Goal: Information Seeking & Learning: Learn about a topic

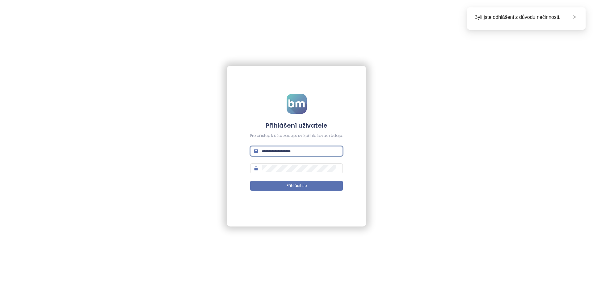
click at [276, 149] on input "text" at bounding box center [300, 151] width 77 height 7
type input "**********"
click at [250, 181] on button "Přihlásit se" at bounding box center [296, 186] width 93 height 10
click at [340, 90] on div "**********" at bounding box center [296, 146] width 139 height 161
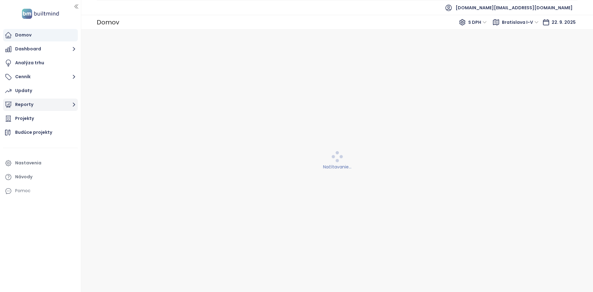
click at [36, 103] on button "Reporty" at bounding box center [40, 104] width 75 height 12
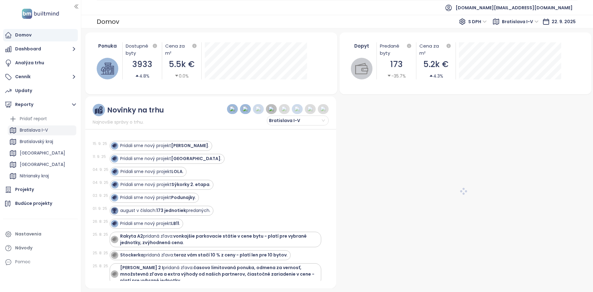
click at [52, 129] on div "Bratislava I-V" at bounding box center [42, 130] width 69 height 10
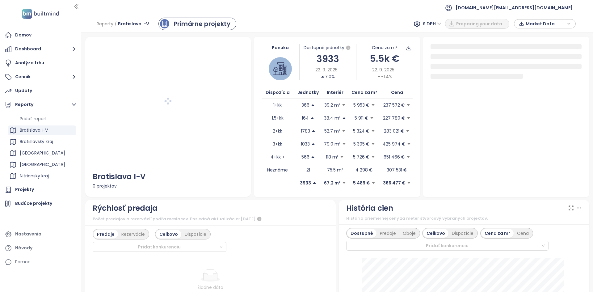
click at [432, 215] on div "História cien História priemernej ceny za meter štvorcový vybraných projektov." at bounding box center [464, 211] width 236 height 19
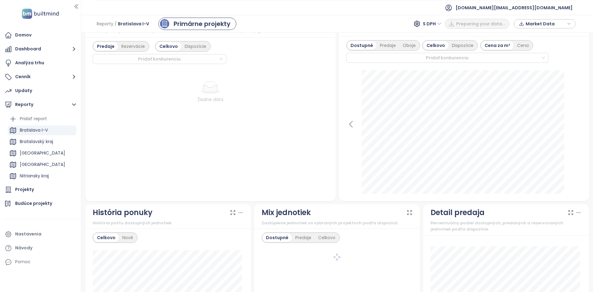
scroll to position [188, 0]
click at [94, 123] on icon at bounding box center [97, 124] width 9 height 9
click at [95, 123] on icon at bounding box center [97, 124] width 9 height 9
click at [96, 124] on div at bounding box center [211, 132] width 236 height 123
click at [324, 130] on div "[DATE] predané: 42 Kliknite pre viac informácií." at bounding box center [211, 132] width 236 height 123
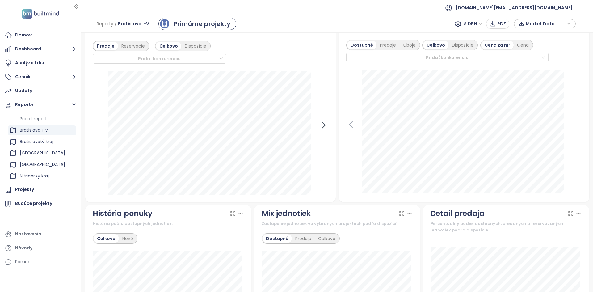
click at [323, 129] on icon at bounding box center [323, 124] width 9 height 9
click at [352, 128] on icon at bounding box center [350, 124] width 9 height 9
click at [352, 128] on div at bounding box center [464, 132] width 236 height 125
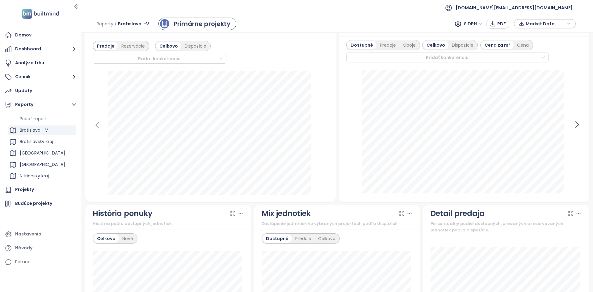
click at [575, 122] on icon at bounding box center [576, 124] width 9 height 9
click at [575, 122] on div at bounding box center [464, 132] width 236 height 125
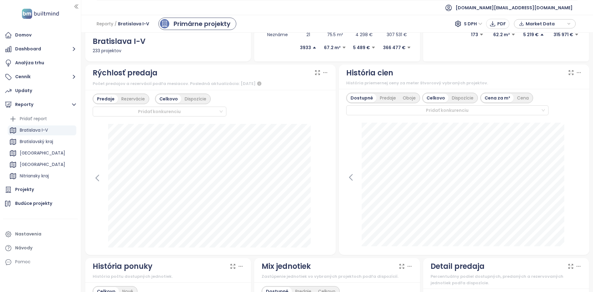
scroll to position [134, 0]
click at [95, 178] on icon at bounding box center [97, 178] width 9 height 9
click at [322, 179] on icon at bounding box center [323, 179] width 3 height 6
click at [97, 181] on icon at bounding box center [97, 178] width 9 height 9
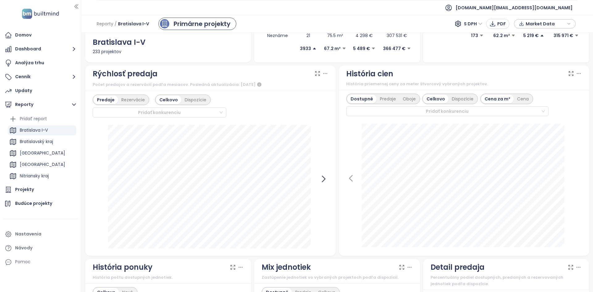
click at [321, 177] on icon at bounding box center [323, 178] width 9 height 9
click at [321, 177] on div at bounding box center [211, 186] width 236 height 123
click at [98, 178] on icon at bounding box center [97, 178] width 9 height 9
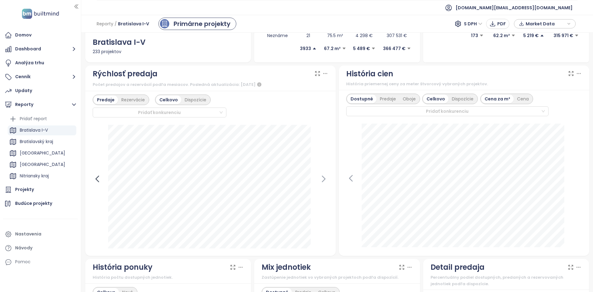
click at [98, 178] on icon at bounding box center [97, 178] width 9 height 9
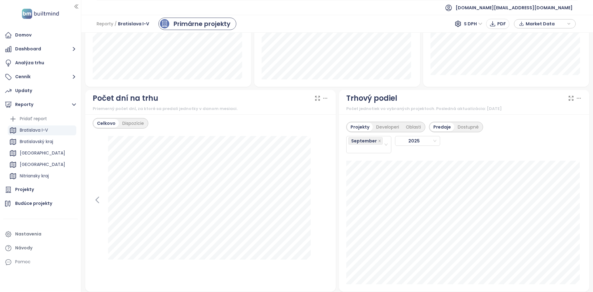
scroll to position [483, 0]
click at [98, 201] on icon at bounding box center [97, 199] width 9 height 9
click at [321, 203] on div "[DATE] dni: 331" at bounding box center [211, 210] width 236 height 148
click at [321, 203] on icon at bounding box center [323, 199] width 9 height 9
click at [99, 200] on icon at bounding box center [97, 199] width 9 height 9
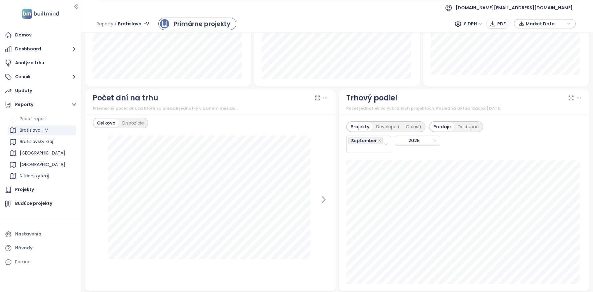
click at [317, 125] on div "Celkovo Dispozície" at bounding box center [211, 123] width 236 height 10
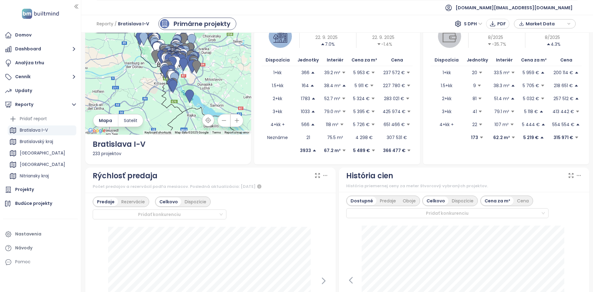
scroll to position [0, 0]
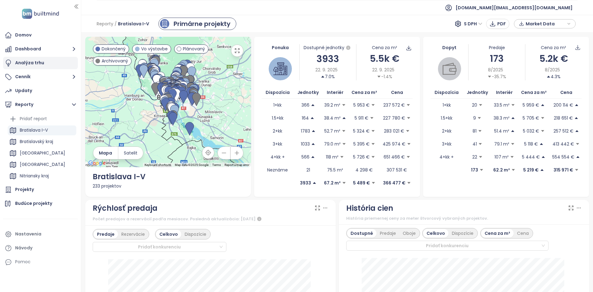
click at [45, 59] on div "Analýza trhu" at bounding box center [40, 63] width 75 height 12
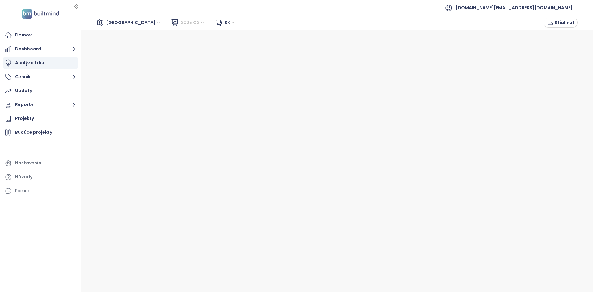
click at [181, 19] on span "2025 Q2" at bounding box center [193, 22] width 24 height 9
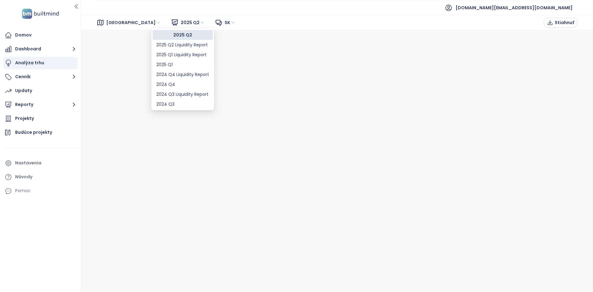
click at [181, 20] on span "2025 Q2" at bounding box center [193, 22] width 24 height 9
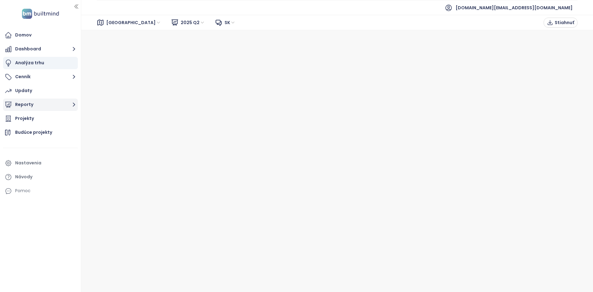
click at [56, 102] on button "Reporty" at bounding box center [40, 104] width 75 height 12
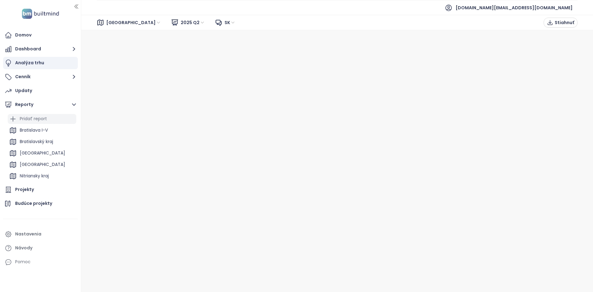
click at [32, 120] on div "Pridať report" at bounding box center [33, 119] width 27 height 8
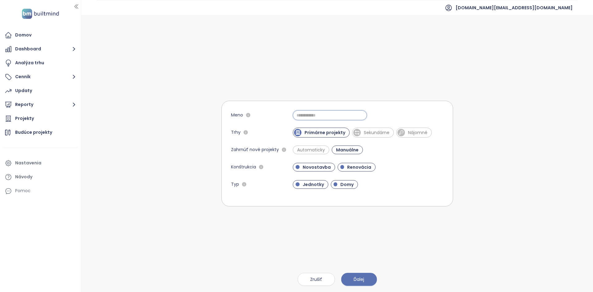
click at [308, 120] on form "Meno Trhy Primárne projekty Sekundárne Nájomné Zahrnúť nové projekty Automatick…" at bounding box center [337, 154] width 232 height 106
type input "******"
click at [274, 120] on div "Meno" at bounding box center [262, 115] width 62 height 10
click at [357, 275] on button "Ďalej" at bounding box center [359, 279] width 36 height 13
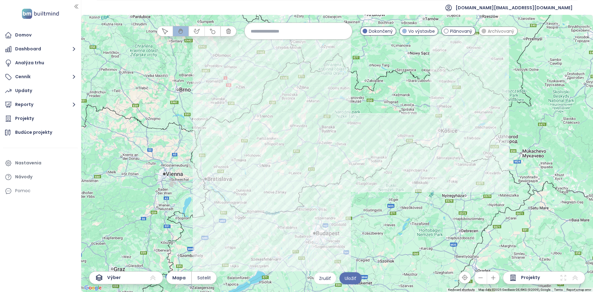
click at [190, 171] on div at bounding box center [337, 153] width 512 height 277
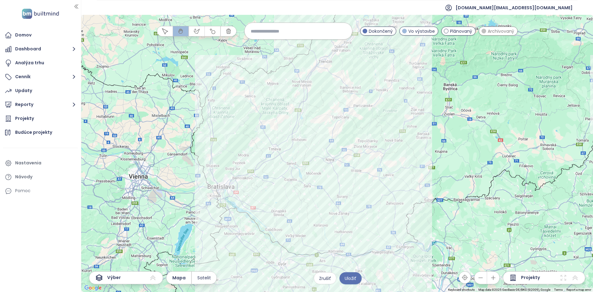
click at [190, 171] on div at bounding box center [337, 153] width 512 height 277
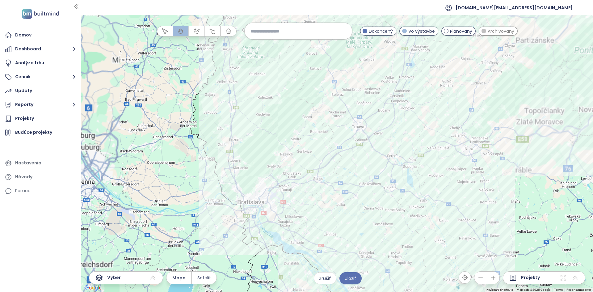
click at [190, 171] on div at bounding box center [337, 153] width 512 height 277
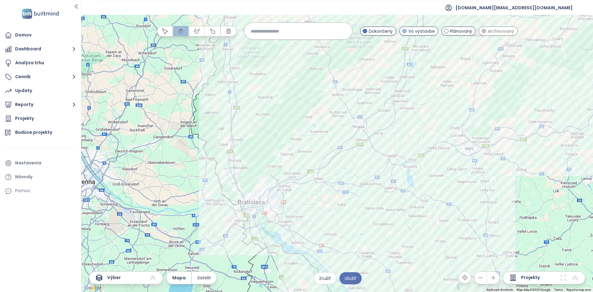
click at [190, 171] on div at bounding box center [337, 153] width 512 height 277
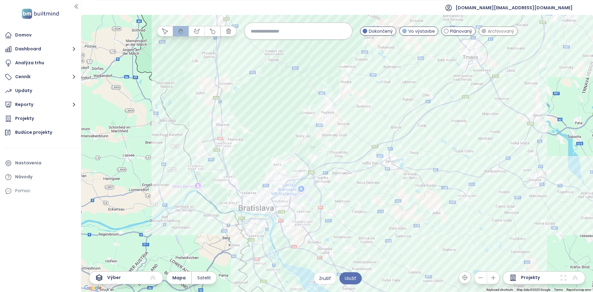
drag, startPoint x: 248, startPoint y: 209, endPoint x: 168, endPoint y: 177, distance: 85.9
click at [168, 177] on div at bounding box center [337, 153] width 512 height 277
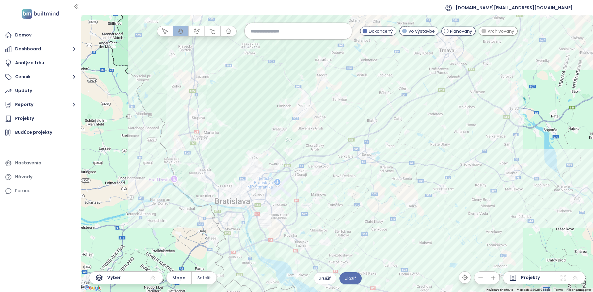
click at [168, 177] on div at bounding box center [337, 153] width 512 height 277
click at [168, 176] on div at bounding box center [337, 153] width 512 height 277
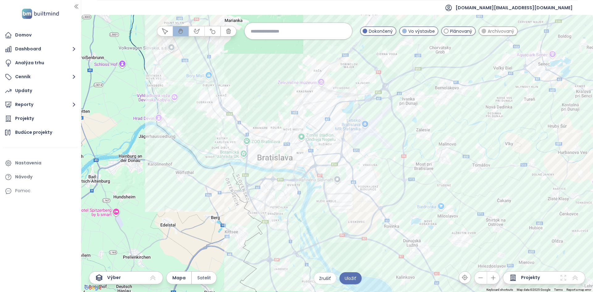
drag, startPoint x: 303, startPoint y: 180, endPoint x: 280, endPoint y: 111, distance: 71.8
click at [280, 111] on div at bounding box center [337, 153] width 512 height 277
click at [497, 31] on span "Archivovaný" at bounding box center [501, 31] width 27 height 7
click at [496, 31] on span "Archivovaný" at bounding box center [501, 31] width 27 height 7
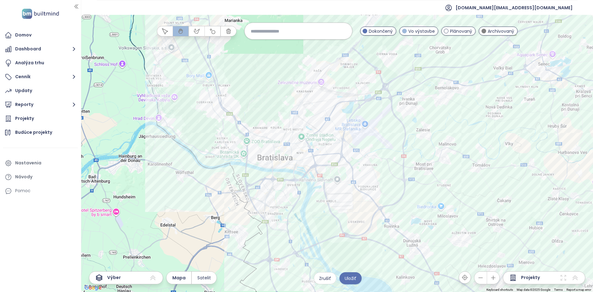
click at [306, 222] on div at bounding box center [337, 153] width 512 height 277
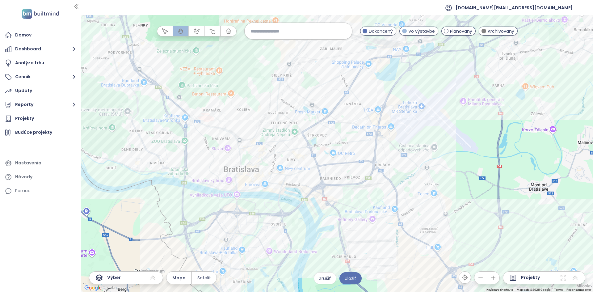
drag, startPoint x: 316, startPoint y: 162, endPoint x: 314, endPoint y: 240, distance: 77.2
click at [314, 240] on div at bounding box center [337, 153] width 512 height 277
click at [319, 157] on div at bounding box center [337, 153] width 512 height 277
click at [318, 157] on div at bounding box center [337, 153] width 512 height 277
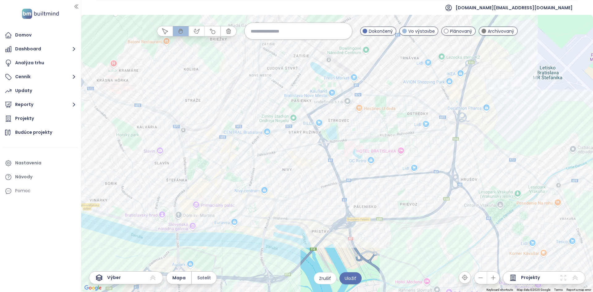
drag, startPoint x: 319, startPoint y: 154, endPoint x: 342, endPoint y: 161, distance: 23.7
click at [342, 161] on div at bounding box center [337, 153] width 512 height 277
click at [499, 31] on span "Archivovaný" at bounding box center [501, 31] width 27 height 7
click at [499, 30] on span "Archivovaný" at bounding box center [501, 31] width 27 height 7
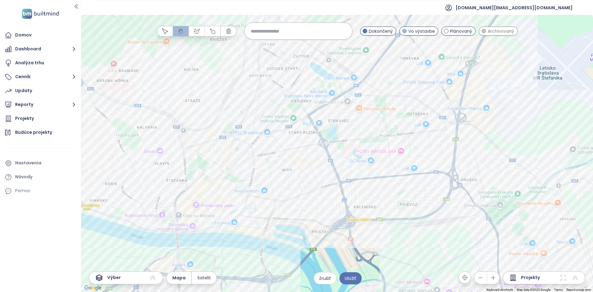
click at [499, 30] on span "Archivovaný" at bounding box center [501, 31] width 27 height 7
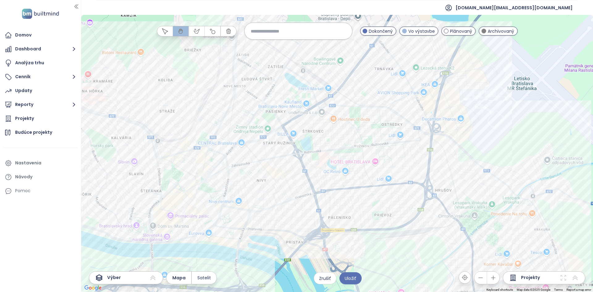
drag, startPoint x: 355, startPoint y: 165, endPoint x: 330, endPoint y: 175, distance: 26.6
click at [330, 175] on div at bounding box center [337, 153] width 512 height 277
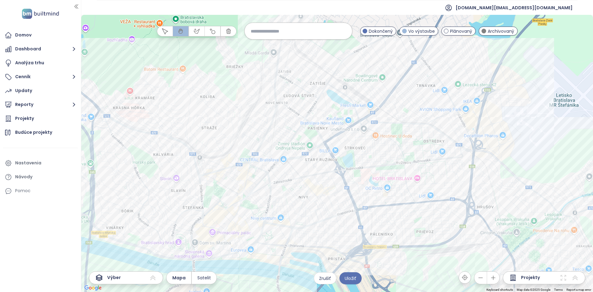
drag, startPoint x: 320, startPoint y: 168, endPoint x: 363, endPoint y: 184, distance: 46.2
click at [363, 184] on div at bounding box center [337, 153] width 512 height 277
click at [499, 31] on span "Archivovaný" at bounding box center [501, 31] width 27 height 7
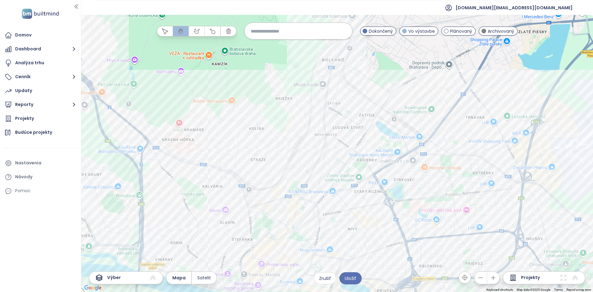
drag, startPoint x: 356, startPoint y: 181, endPoint x: 407, endPoint y: 213, distance: 59.5
click at [407, 213] on div at bounding box center [337, 153] width 512 height 277
click at [266, 178] on div "Aurum Residence [PERSON_NAME] Kliknutím otvoríte Dvojitým kliknutím zahrniete" at bounding box center [337, 153] width 512 height 277
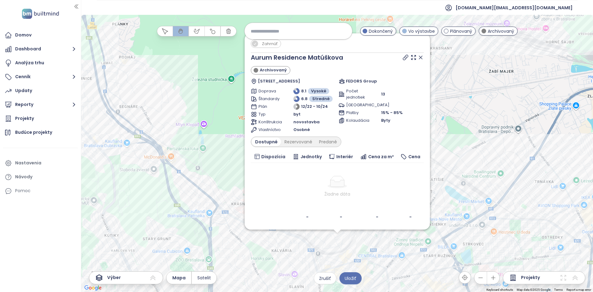
click at [419, 57] on icon at bounding box center [420, 57] width 6 height 6
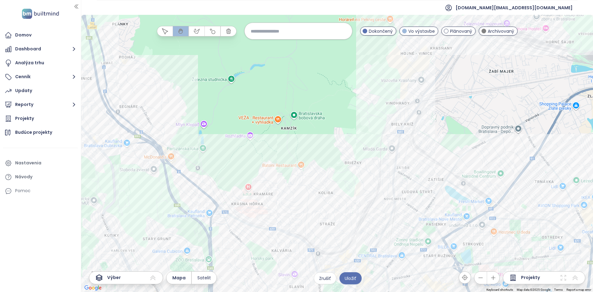
click at [398, 223] on div at bounding box center [337, 153] width 512 height 277
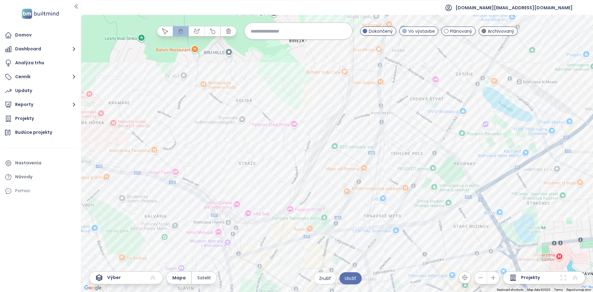
drag, startPoint x: 322, startPoint y: 257, endPoint x: 312, endPoint y: 198, distance: 60.0
click at [312, 198] on div at bounding box center [337, 153] width 512 height 277
click at [492, 33] on span "Archivovaný" at bounding box center [501, 31] width 27 height 7
click at [52, 109] on button "Reporty" at bounding box center [40, 104] width 75 height 12
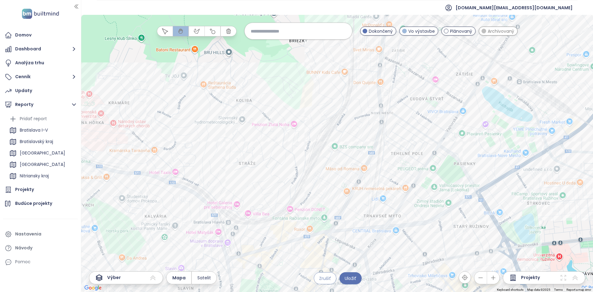
click at [320, 275] on span "Zrušiť" at bounding box center [325, 278] width 12 height 7
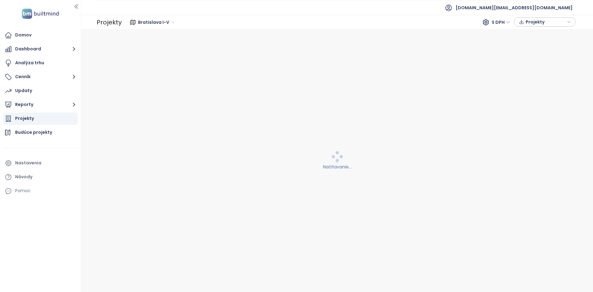
click at [48, 112] on div "Projekty" at bounding box center [40, 118] width 75 height 12
click at [48, 103] on button "Reporty" at bounding box center [40, 104] width 75 height 12
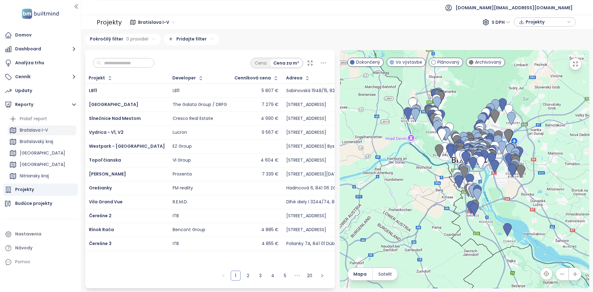
click at [43, 132] on div "Bratislava I-V" at bounding box center [34, 130] width 28 height 8
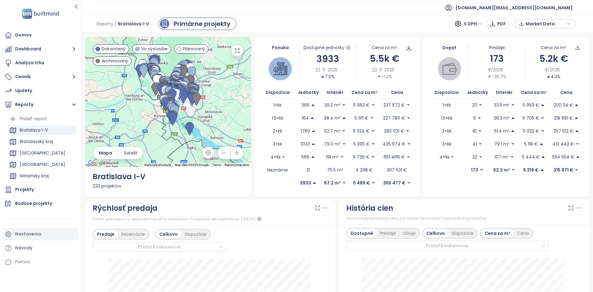
click at [40, 235] on div "Nastavenia" at bounding box center [28, 234] width 26 height 8
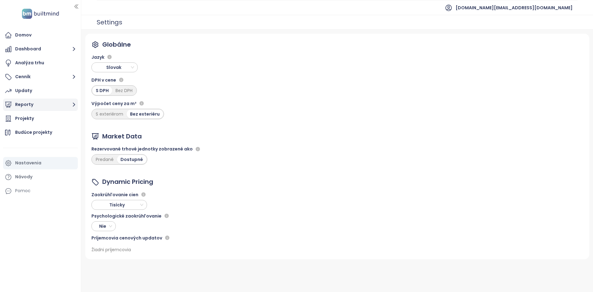
click at [36, 104] on button "Reporty" at bounding box center [40, 104] width 75 height 12
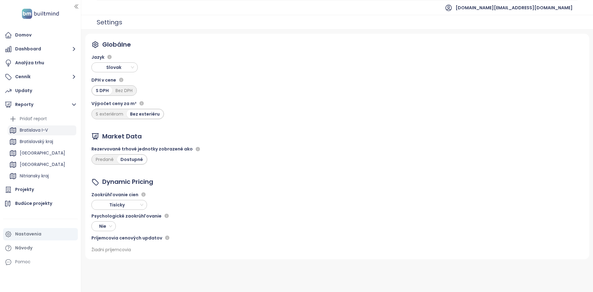
click at [39, 133] on div "Bratislava I-V" at bounding box center [34, 130] width 28 height 8
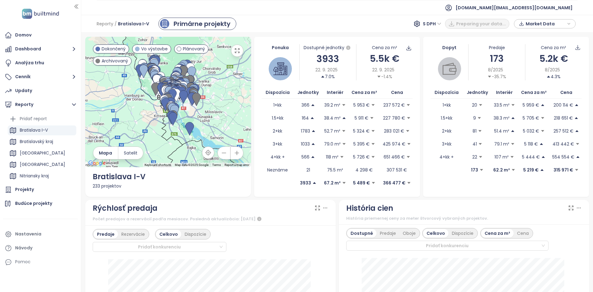
click at [161, 143] on div at bounding box center [168, 102] width 166 height 130
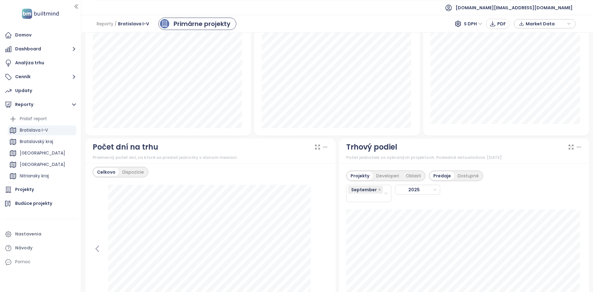
scroll to position [434, 0]
click at [272, 177] on div "Celkovo Dispozície" at bounding box center [211, 172] width 236 height 10
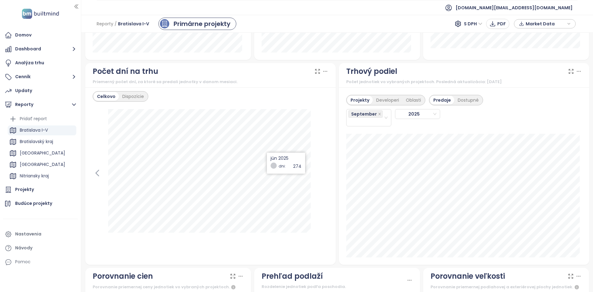
scroll to position [510, 0]
click at [194, 82] on div "Priemerný počet dní, za ktoré sa predali jednotky v danom mesiaci." at bounding box center [211, 81] width 236 height 6
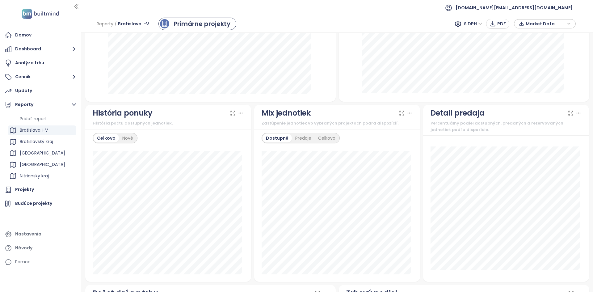
scroll to position [288, 0]
click at [134, 140] on div "Nové" at bounding box center [128, 138] width 18 height 9
click at [110, 137] on div "Celkovo" at bounding box center [106, 138] width 24 height 9
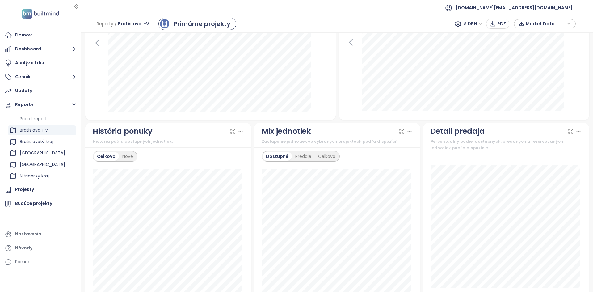
scroll to position [270, 0]
click at [123, 157] on div "Nové" at bounding box center [128, 156] width 18 height 9
drag, startPoint x: 158, startPoint y: 129, endPoint x: 85, endPoint y: 130, distance: 72.6
click at [85, 130] on div "História ponuky História počtu dostupných jednotiek." at bounding box center [168, 135] width 166 height 25
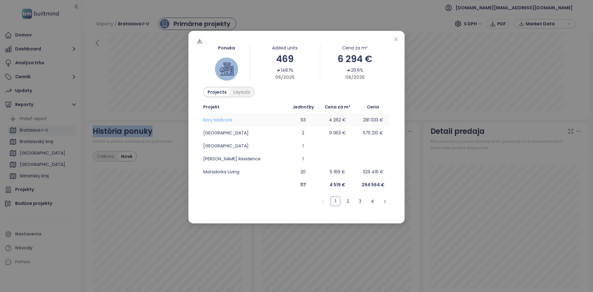
click at [225, 122] on span "Bory Nádvorie" at bounding box center [217, 120] width 29 height 6
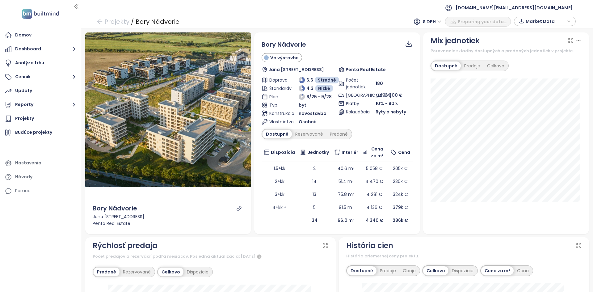
click at [303, 49] on div "Bory Nádvorie" at bounding box center [284, 45] width 44 height 10
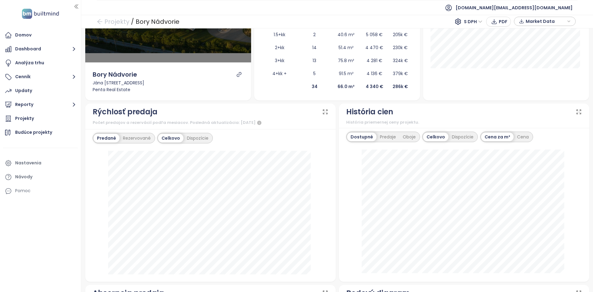
scroll to position [134, 0]
